Goal: Find contact information: Find contact information

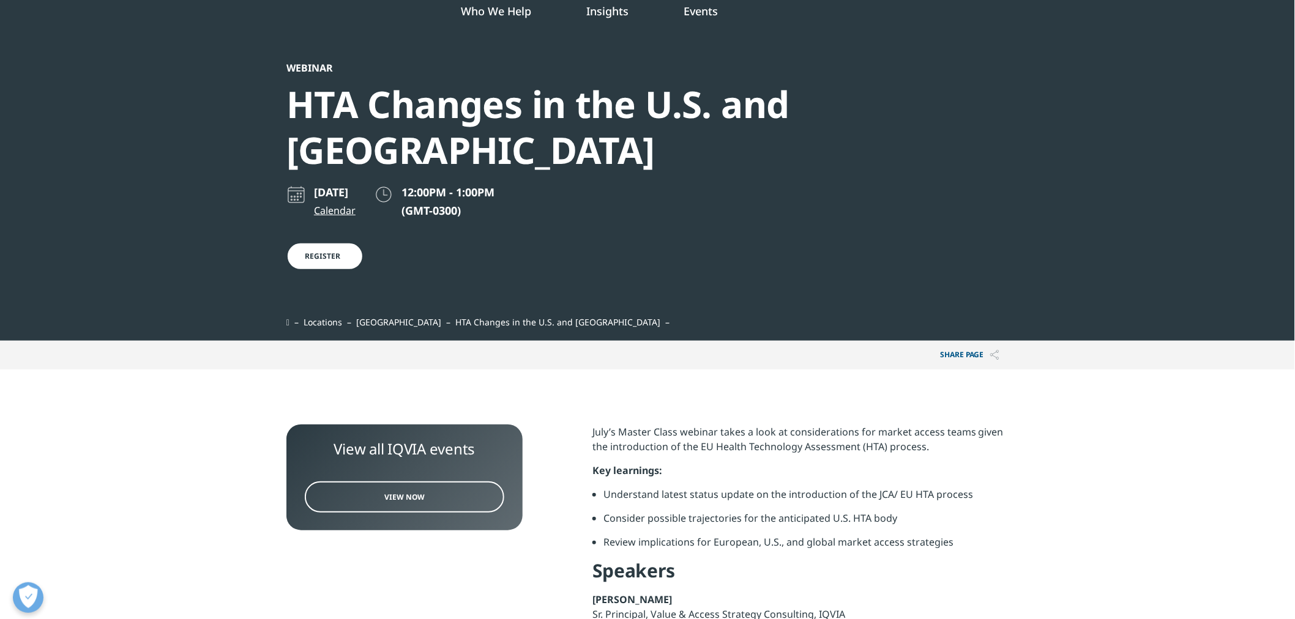
scroll to position [136, 0]
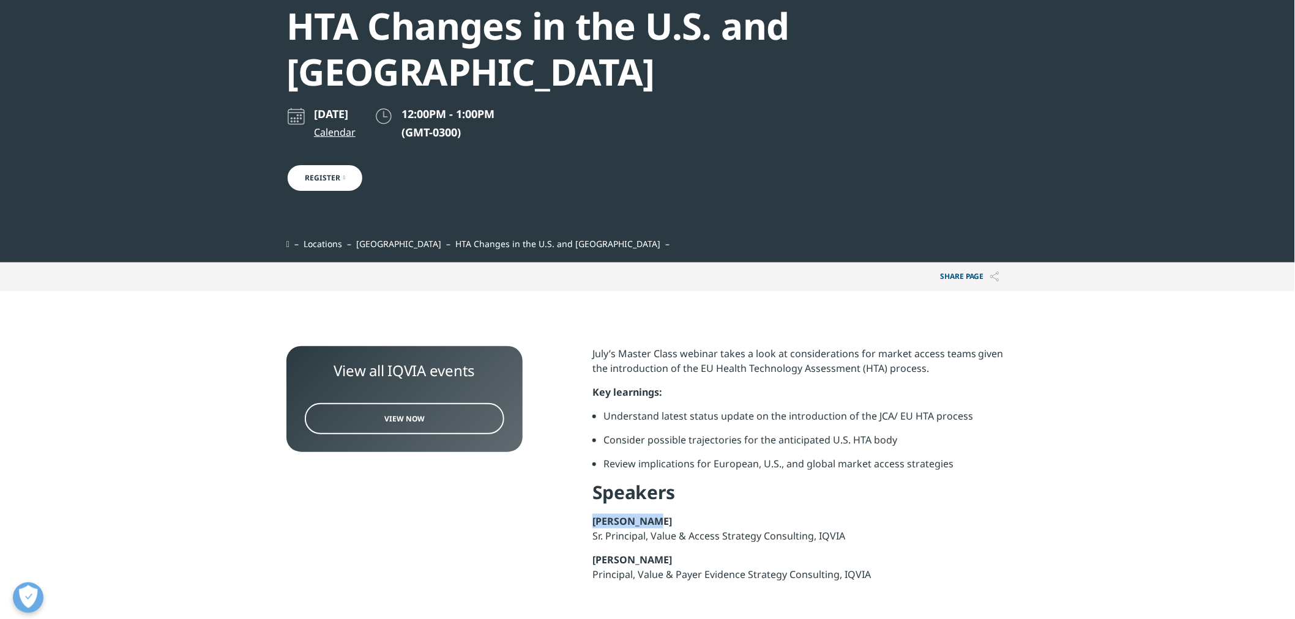
drag, startPoint x: 651, startPoint y: 473, endPoint x: 595, endPoint y: 470, distance: 56.4
click at [595, 514] on p "Debjani Rao Sr. Principal, Value & Access Strategy Consulting, IQVIA" at bounding box center [800, 533] width 416 height 39
copy strong "Debjani Rao"
click at [941, 514] on p "Debjani Rao Sr. Principal, Value & Access Strategy Consulting, IQVIA" at bounding box center [800, 533] width 416 height 39
drag, startPoint x: 667, startPoint y: 514, endPoint x: 592, endPoint y: 516, distance: 74.7
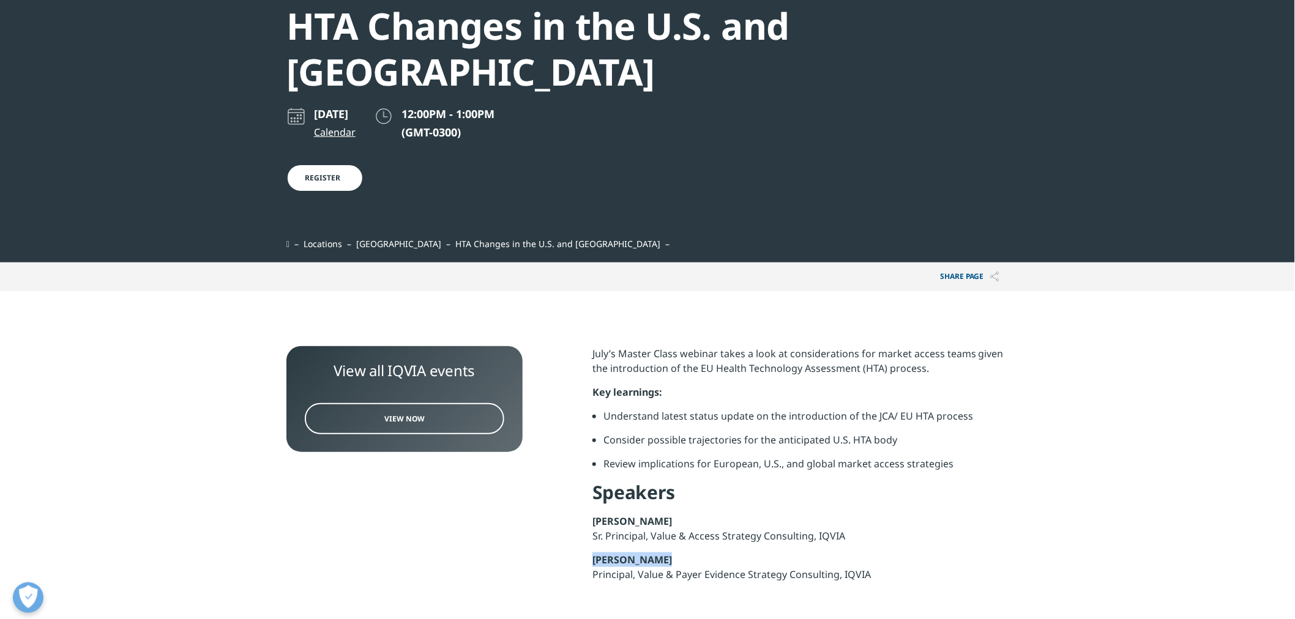
click at [592, 553] on p "Rebecca Coady Principal, Value & Payer Evidence Strategy Consulting, IQVIA" at bounding box center [800, 572] width 416 height 39
copy strong "Rebecca Coady"
